Goal: Transaction & Acquisition: Purchase product/service

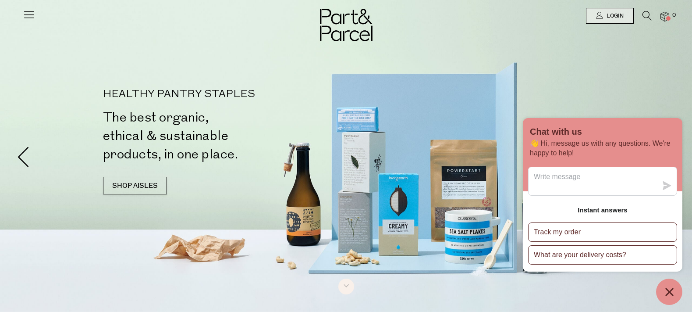
click at [596, 67] on div at bounding box center [346, 156] width 692 height 312
click at [674, 293] on icon "Chat window" at bounding box center [670, 292] width 14 height 14
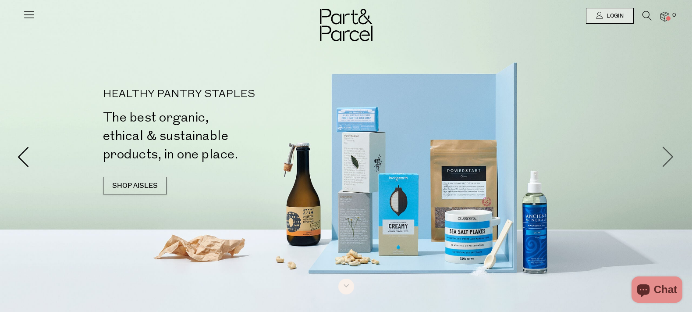
click at [663, 153] on span at bounding box center [668, 156] width 21 height 21
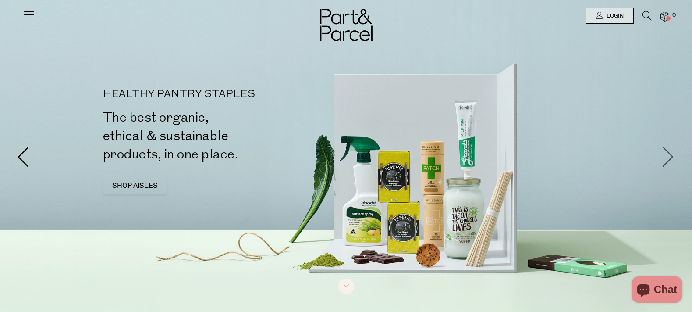
click at [663, 153] on span at bounding box center [668, 156] width 21 height 21
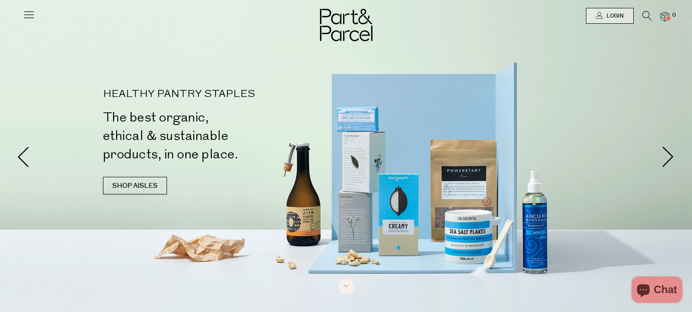
click at [646, 18] on icon at bounding box center [647, 16] width 9 height 10
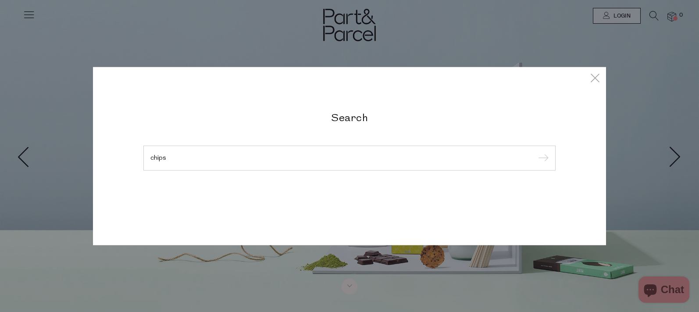
type input "chips"
click at [535, 152] on input "submit" at bounding box center [541, 158] width 13 height 13
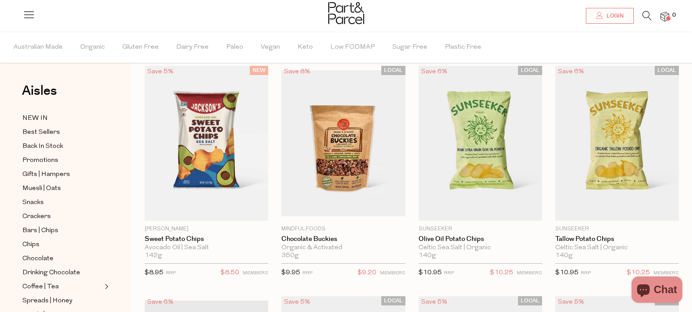
scroll to position [31, 0]
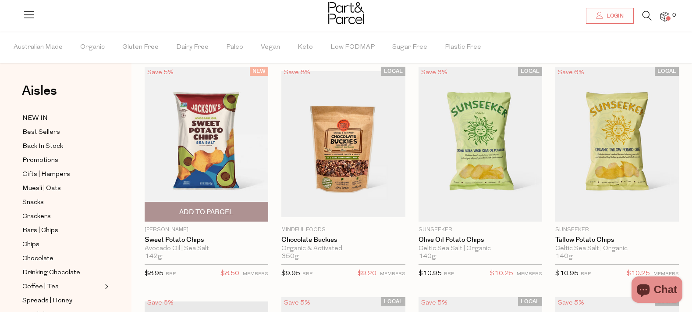
click at [219, 138] on img at bounding box center [207, 144] width 124 height 155
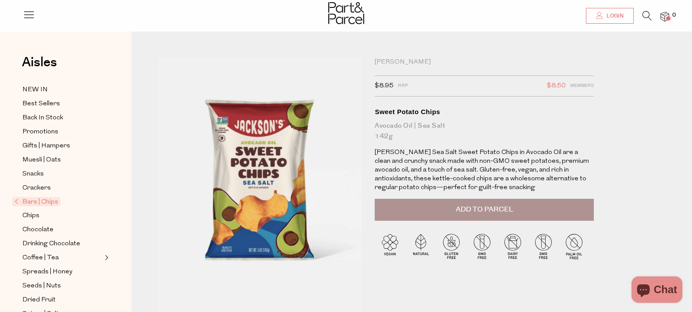
click at [609, 14] on span "Login" at bounding box center [614, 15] width 19 height 7
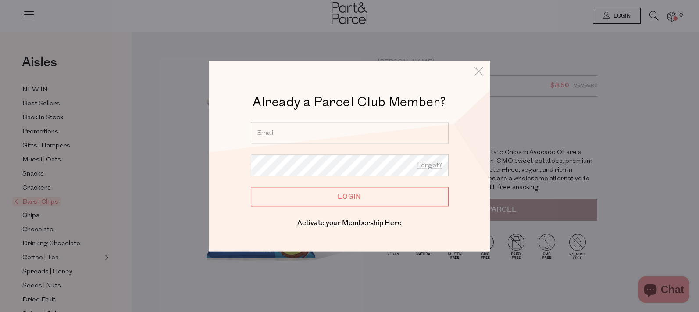
click at [279, 135] on input "email" at bounding box center [350, 132] width 198 height 21
type input "larissa@face2face.com.au"
click at [251, 187] on input "Login" at bounding box center [350, 196] width 198 height 19
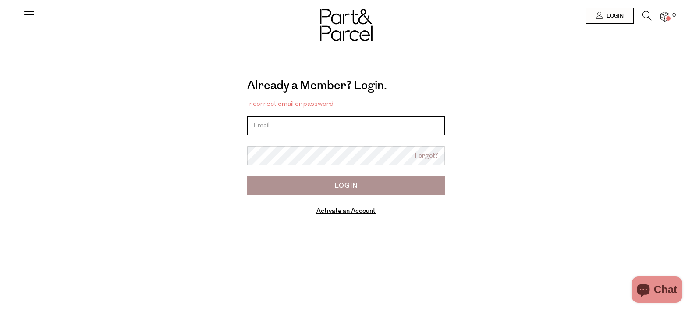
click at [317, 124] on input "email" at bounding box center [346, 125] width 198 height 19
type input "larissa@face2face.com.au"
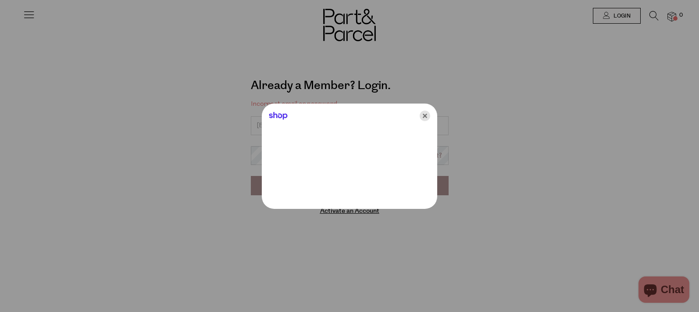
click at [425, 115] on icon "Close" at bounding box center [425, 115] width 11 height 11
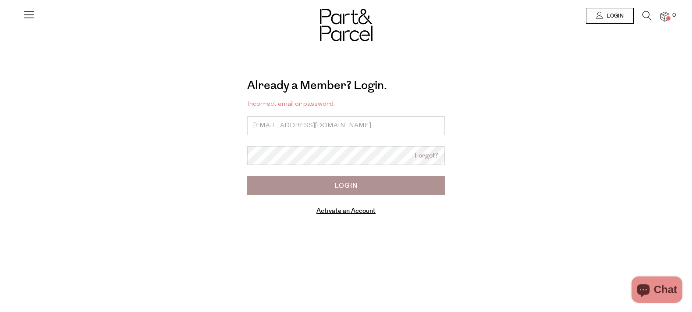
click at [356, 186] on input "Login" at bounding box center [346, 185] width 198 height 19
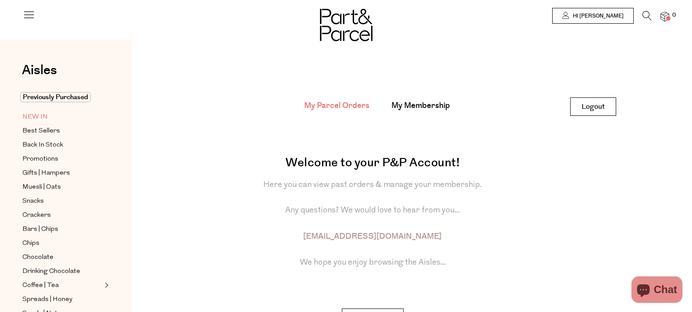
click at [27, 114] on span "NEW IN" at bounding box center [34, 117] width 25 height 11
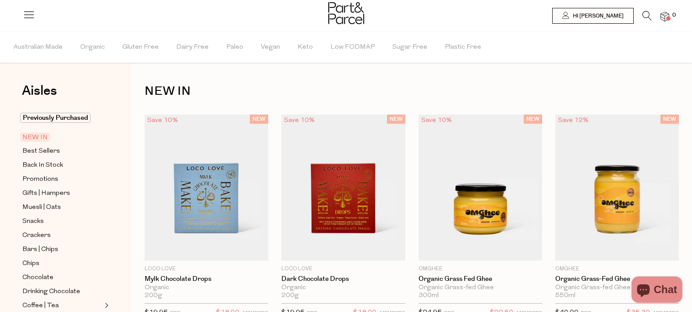
click at [648, 14] on icon at bounding box center [647, 16] width 9 height 10
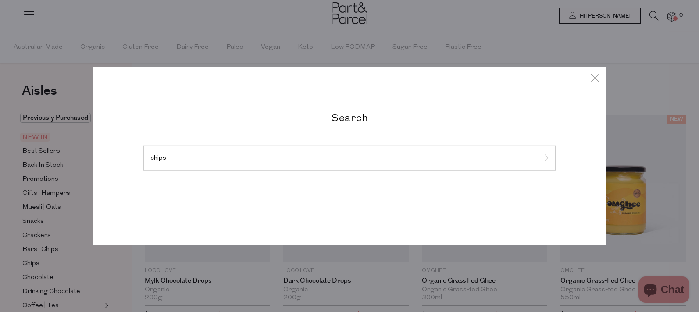
type input "chips"
click at [535, 152] on input "submit" at bounding box center [541, 158] width 13 height 13
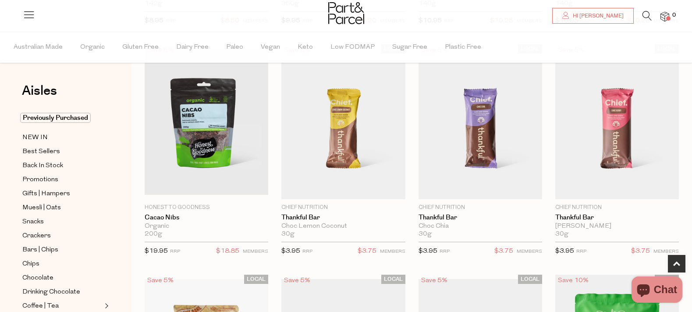
scroll to position [296, 0]
